Goal: Task Accomplishment & Management: Use online tool/utility

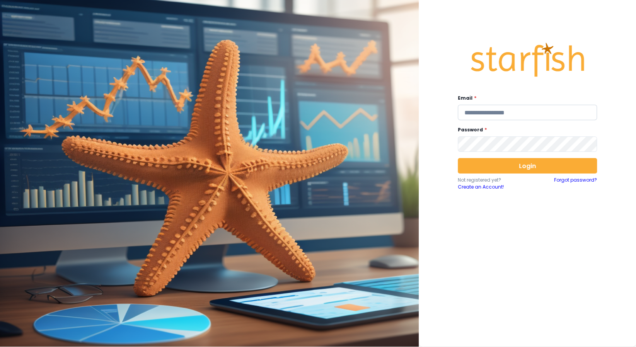
type input "**********"
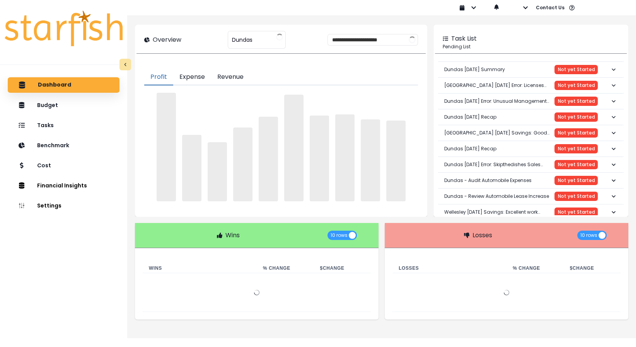
type input "******"
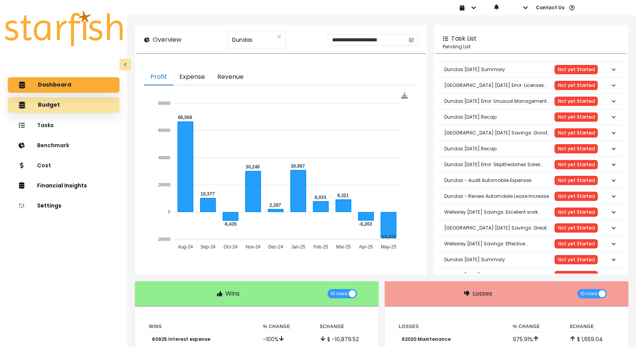
click at [40, 108] on p "Budget" at bounding box center [49, 105] width 22 height 7
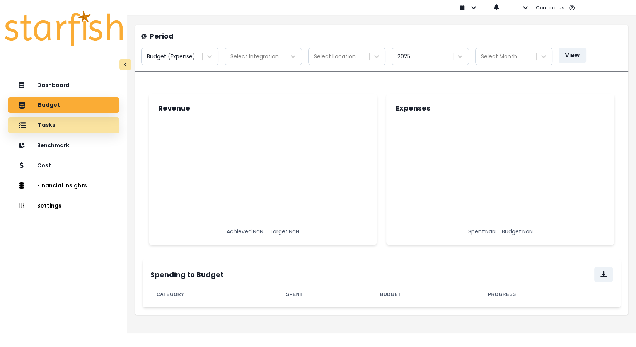
click at [50, 118] on div "Tasks" at bounding box center [63, 125] width 99 height 16
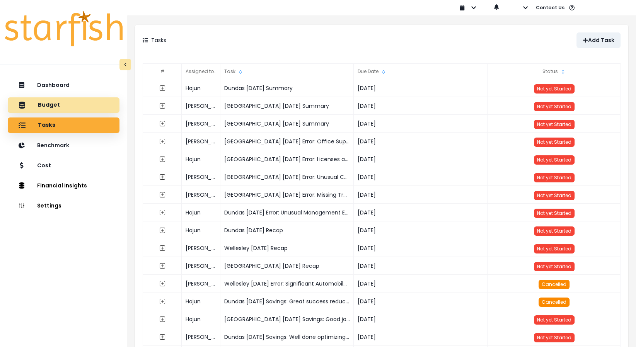
click at [55, 111] on div "Budget" at bounding box center [63, 105] width 99 height 16
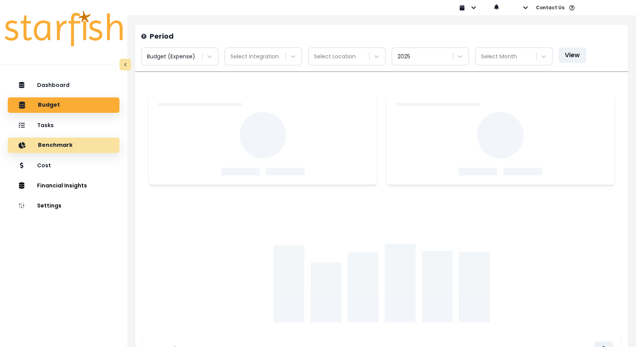
click at [53, 145] on p "Benchmark" at bounding box center [55, 145] width 35 height 7
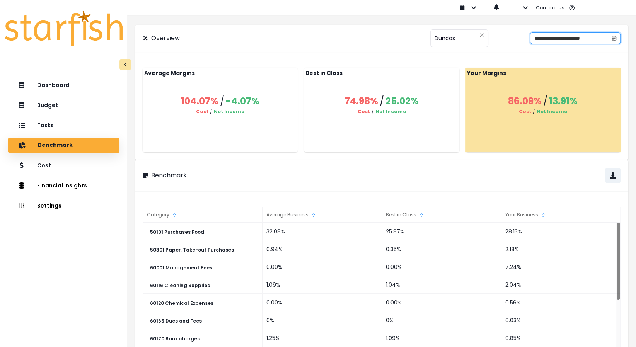
click at [531, 41] on input "**********" at bounding box center [569, 38] width 77 height 11
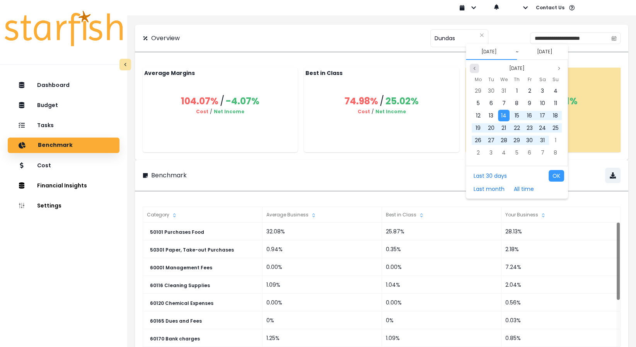
click at [473, 68] on icon "page previous" at bounding box center [474, 68] width 5 height 5
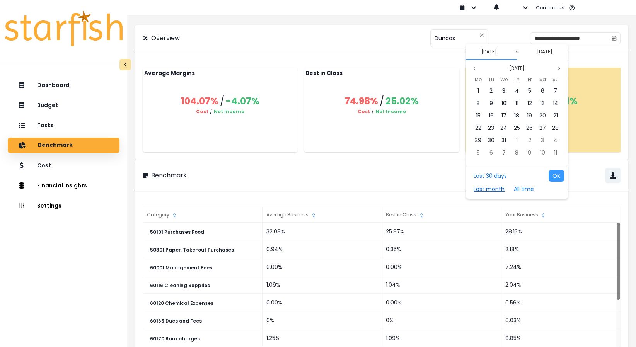
click at [500, 190] on button "Last month" at bounding box center [489, 189] width 39 height 12
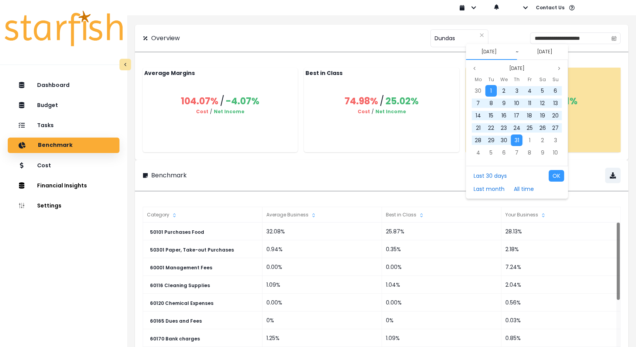
click at [556, 183] on div "Last 30 days Last month All time OK" at bounding box center [517, 182] width 102 height 33
click at [556, 177] on button "OK" at bounding box center [556, 176] width 15 height 12
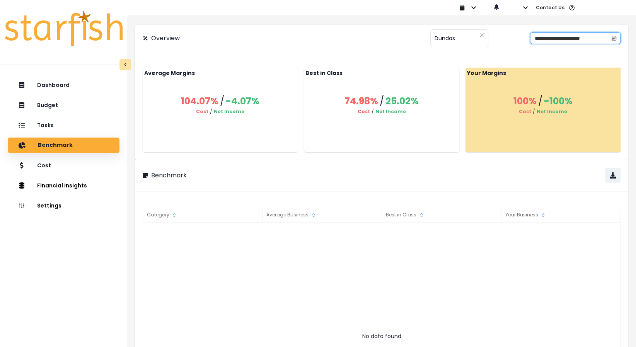
click at [531, 37] on input "**********" at bounding box center [569, 38] width 77 height 11
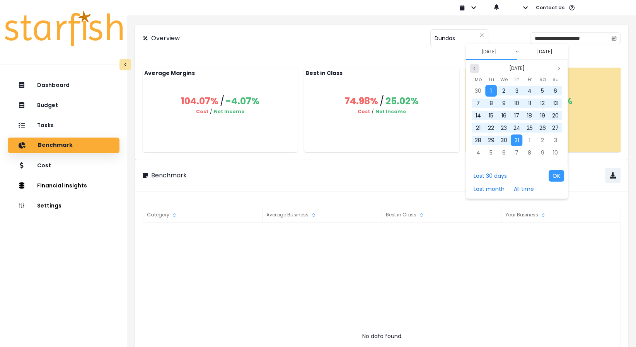
click at [474, 67] on icon "page previous" at bounding box center [474, 68] width 5 height 5
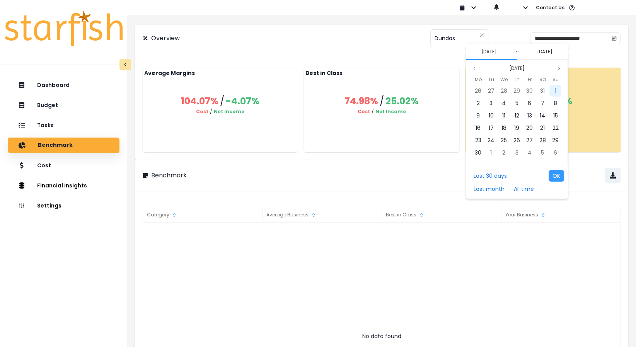
click at [559, 93] on div "1" at bounding box center [556, 91] width 12 height 12
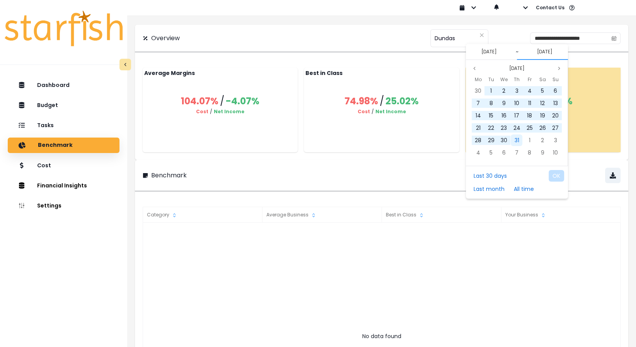
click at [515, 138] on span "31" at bounding box center [516, 141] width 5 height 8
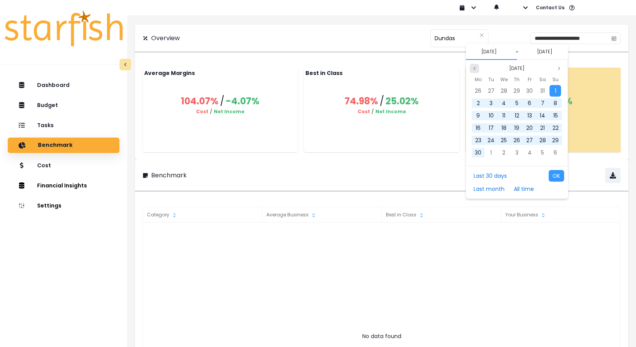
click at [476, 66] on icon "page previous" at bounding box center [474, 68] width 5 height 5
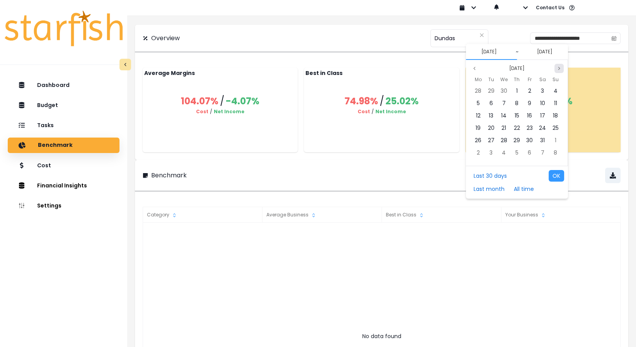
click at [562, 69] on button "Next month" at bounding box center [559, 68] width 9 height 9
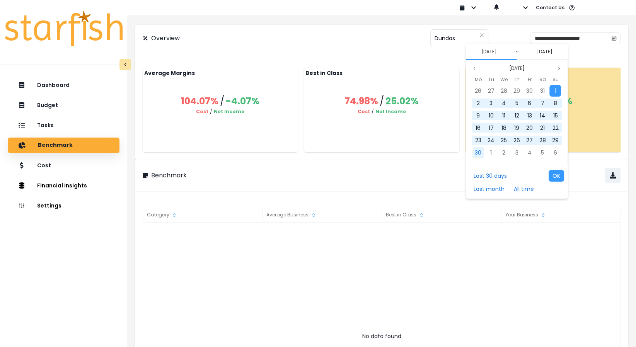
click at [481, 150] on span "30" at bounding box center [478, 153] width 7 height 8
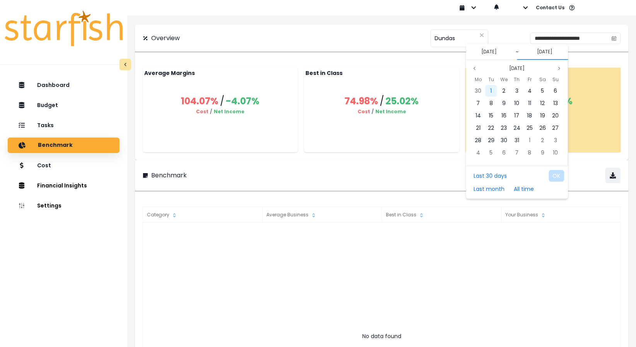
click at [490, 90] on span "1" at bounding box center [491, 91] width 2 height 8
click at [552, 88] on div "1" at bounding box center [556, 91] width 12 height 12
click at [479, 90] on span "30" at bounding box center [478, 91] width 7 height 8
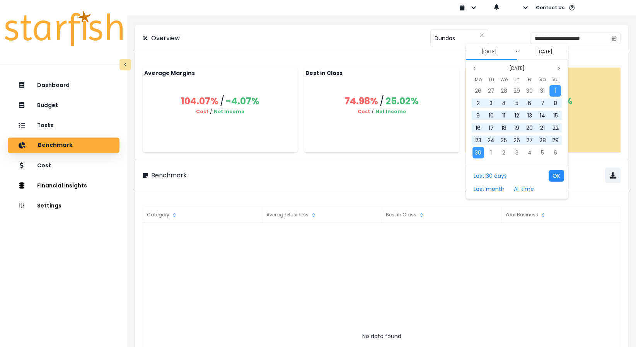
click at [558, 172] on button "OK" at bounding box center [556, 176] width 15 height 12
type input "**********"
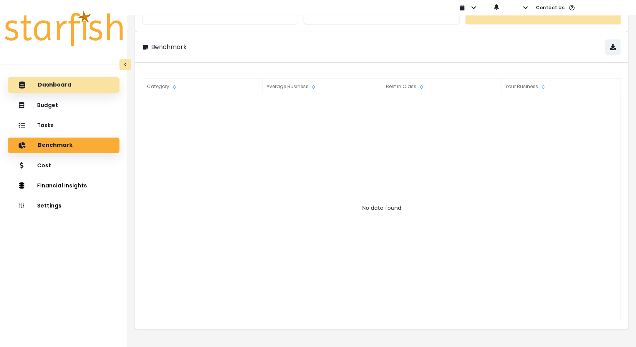
scroll to position [128, 0]
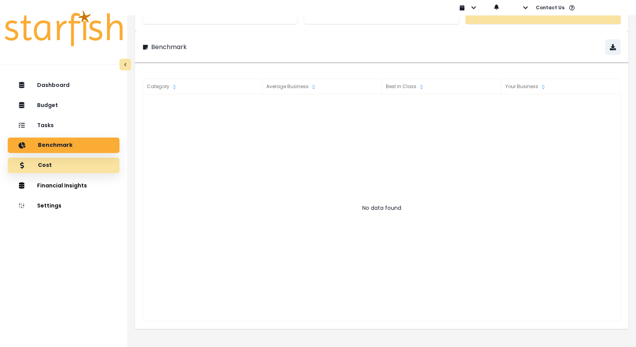
click at [73, 169] on div "Cost" at bounding box center [63, 165] width 99 height 16
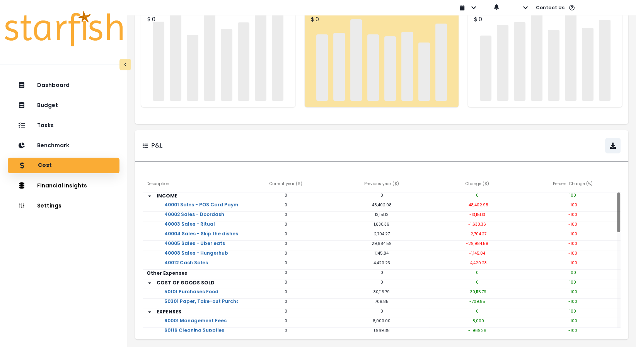
scroll to position [0, 0]
